Goal: Find specific page/section: Find specific page/section

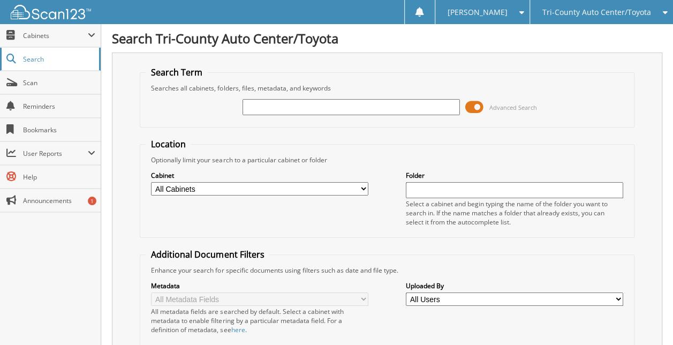
click at [61, 65] on link "Search" at bounding box center [50, 59] width 101 height 23
click at [62, 63] on link "Search" at bounding box center [50, 59] width 101 height 23
click at [54, 62] on span "Search" at bounding box center [58, 59] width 71 height 9
type input "[PERSON_NAME]"
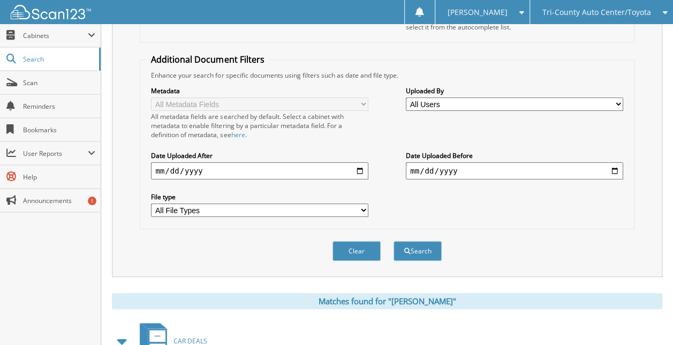
scroll to position [318, 0]
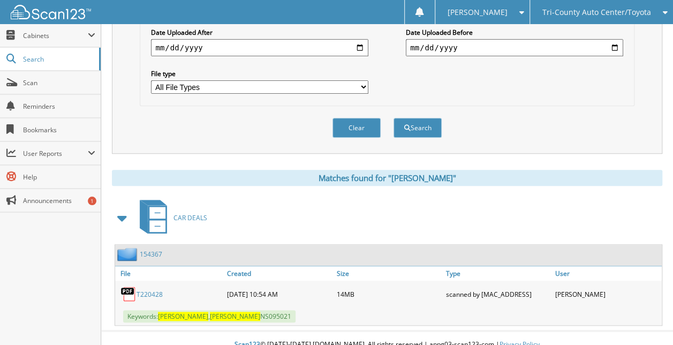
click at [151, 290] on link "T220428" at bounding box center [150, 294] width 26 height 9
